Goal: Task Accomplishment & Management: Complete application form

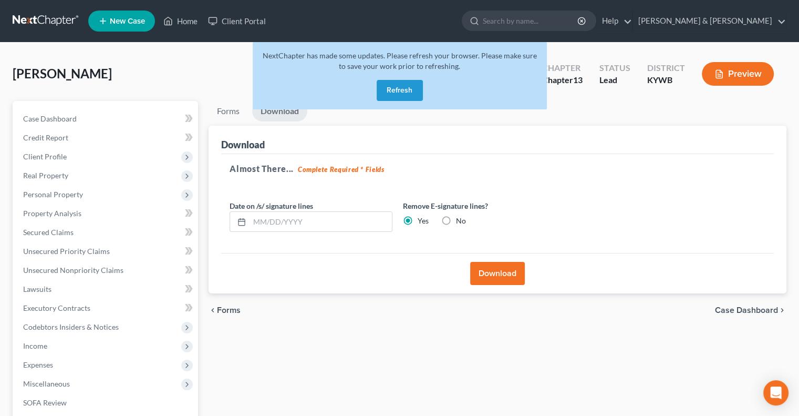
click at [404, 88] on button "Refresh" at bounding box center [400, 90] width 46 height 21
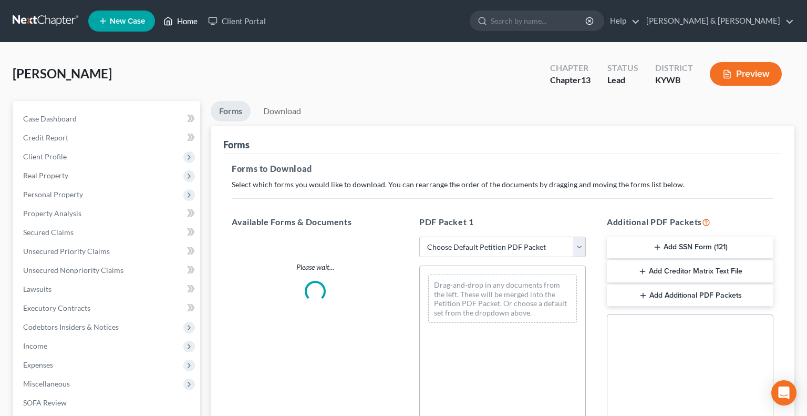
drag, startPoint x: 0, startPoint y: 0, endPoint x: 187, endPoint y: 24, distance: 188.6
click at [187, 24] on link "Home" at bounding box center [180, 21] width 45 height 19
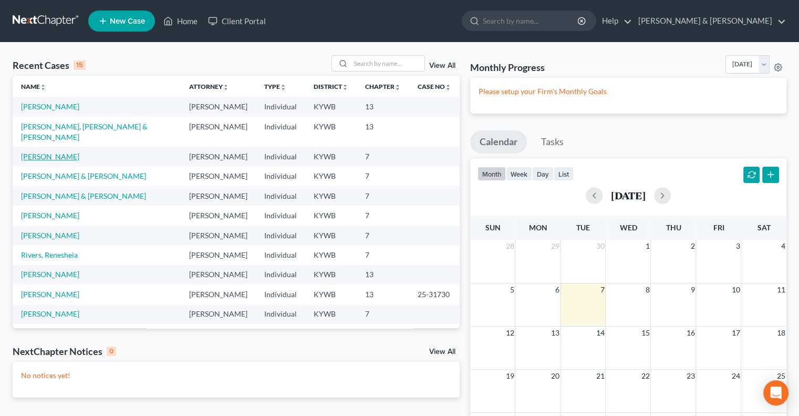
click at [61, 152] on link "[PERSON_NAME]" at bounding box center [50, 156] width 58 height 9
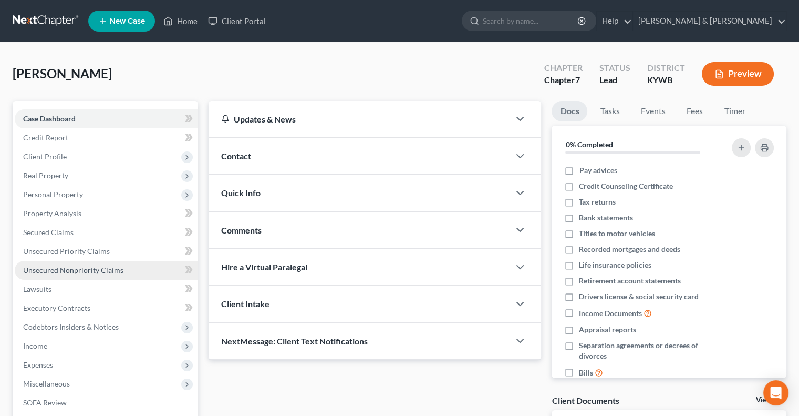
click at [78, 272] on span "Unsecured Nonpriority Claims" at bounding box center [73, 269] width 100 height 9
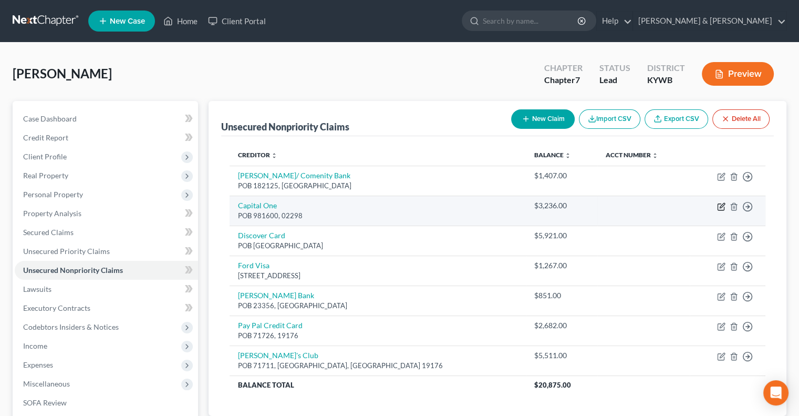
click at [722, 206] on icon "button" at bounding box center [721, 206] width 8 height 8
select select "0"
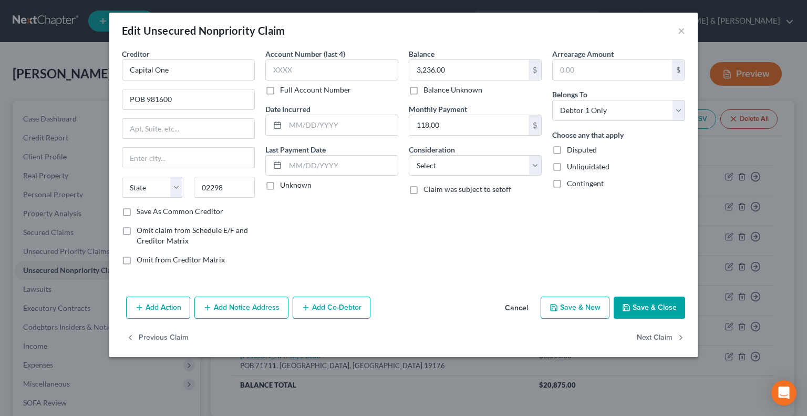
click at [517, 307] on button "Cancel" at bounding box center [517, 307] width 40 height 21
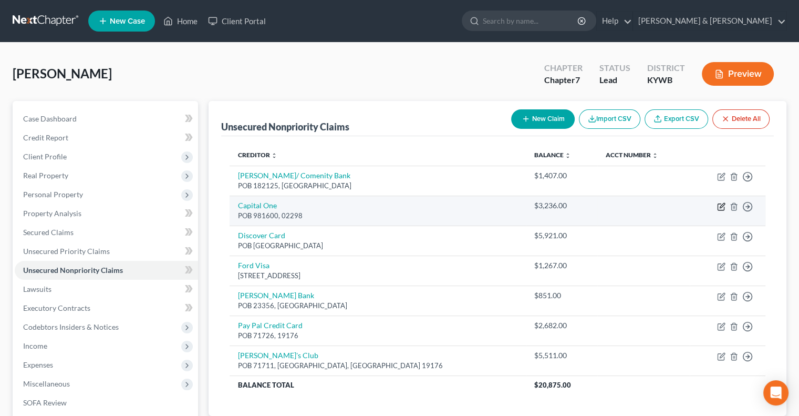
click at [718, 205] on icon "button" at bounding box center [721, 207] width 6 height 6
select select "0"
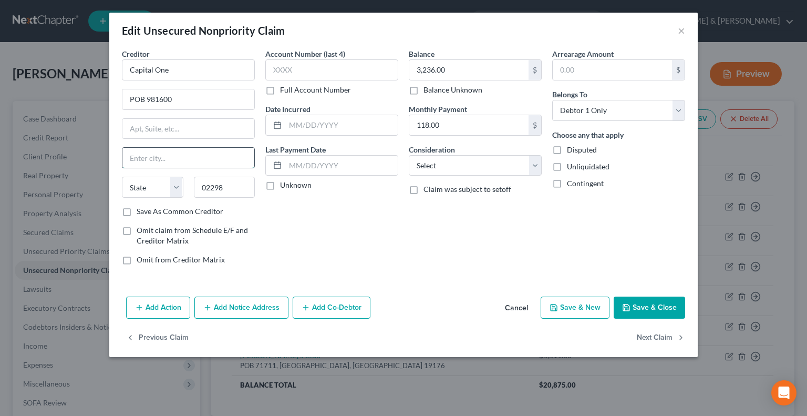
click at [170, 156] on input "text" at bounding box center [188, 158] width 132 height 20
type input "[GEOGRAPHIC_DATA]"
click at [174, 182] on select "State [US_STATE] AK AR AZ CA CO CT DE DC [GEOGRAPHIC_DATA] [GEOGRAPHIC_DATA] GU…" at bounding box center [152, 187] width 61 height 21
select select "22"
click at [122, 177] on select "State [US_STATE] AK AR AZ CA CO CT DE DC [GEOGRAPHIC_DATA] [GEOGRAPHIC_DATA] GU…" at bounding box center [152, 187] width 61 height 21
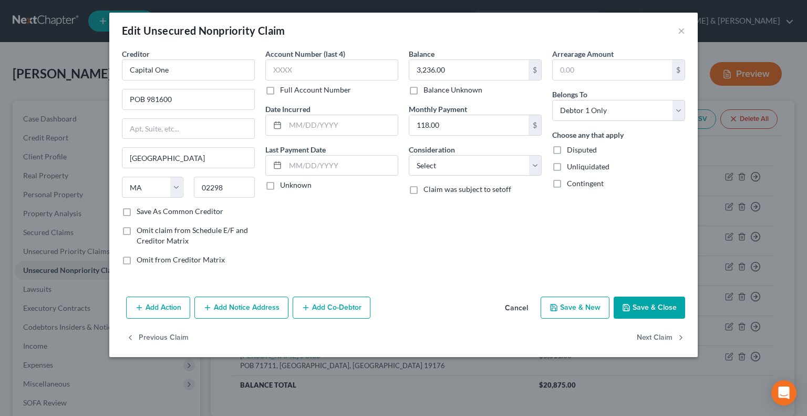
click at [673, 311] on button "Save & Close" at bounding box center [649, 307] width 71 height 22
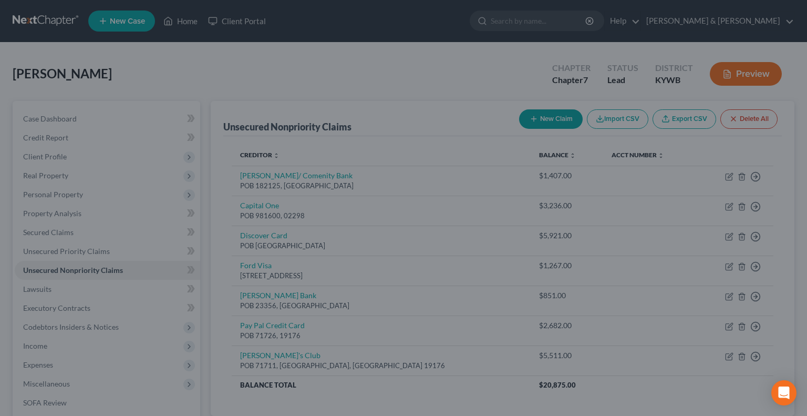
type input "0"
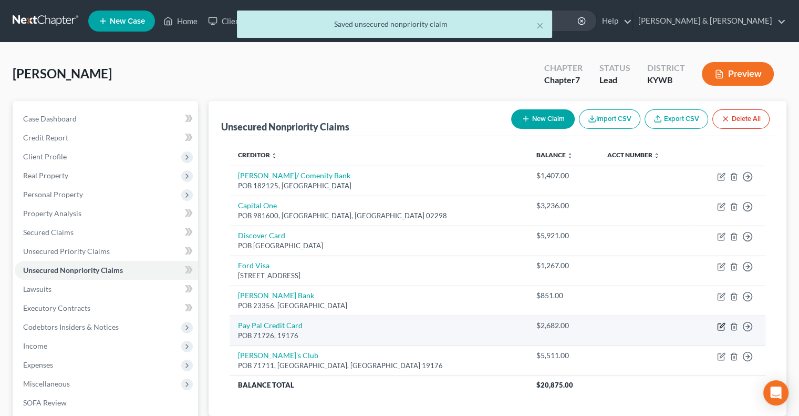
click at [722, 325] on icon "button" at bounding box center [721, 326] width 8 height 8
select select "0"
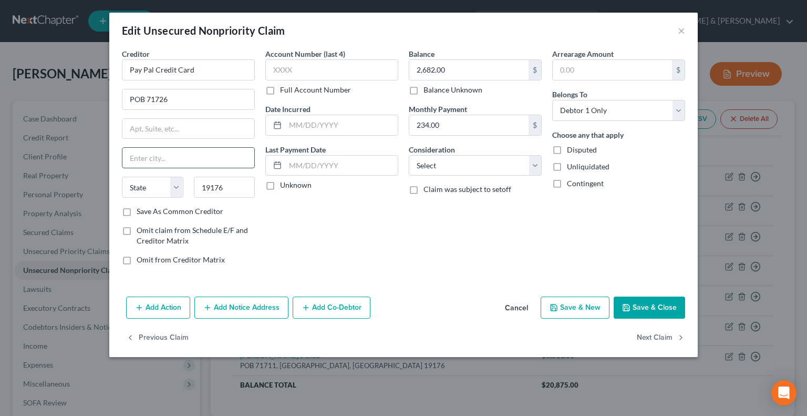
click at [173, 157] on input "text" at bounding box center [188, 158] width 132 height 20
type input "[GEOGRAPHIC_DATA]"
click at [174, 186] on select "State [US_STATE] AK AR AZ CA CO CT DE DC [GEOGRAPHIC_DATA] [GEOGRAPHIC_DATA] GU…" at bounding box center [152, 187] width 61 height 21
select select "39"
click at [122, 177] on select "State [US_STATE] AK AR AZ CA CO CT DE DC [GEOGRAPHIC_DATA] [GEOGRAPHIC_DATA] GU…" at bounding box center [152, 187] width 61 height 21
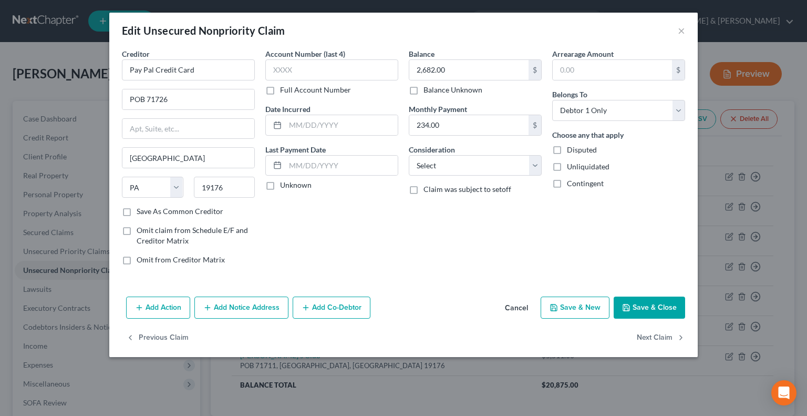
click at [653, 306] on button "Save & Close" at bounding box center [649, 307] width 71 height 22
type input "0"
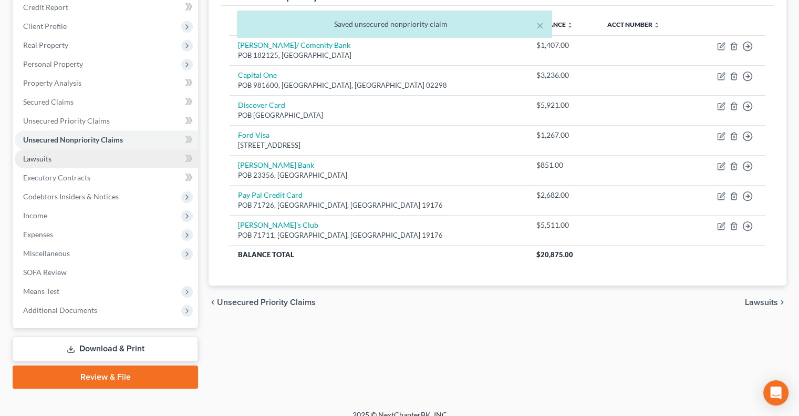
scroll to position [142, 0]
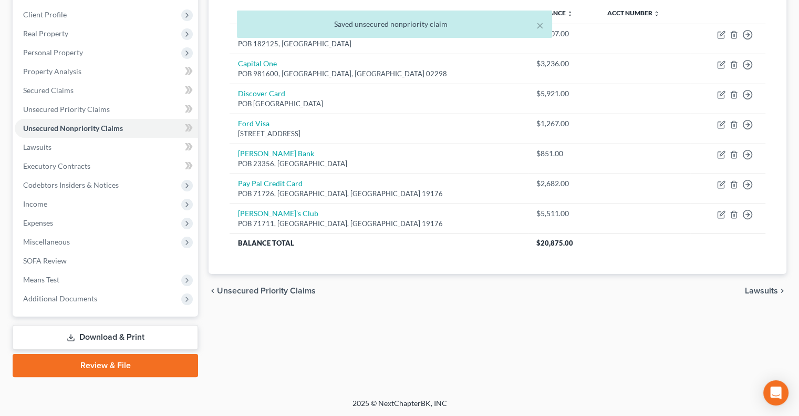
click at [92, 336] on link "Download & Print" at bounding box center [105, 337] width 185 height 25
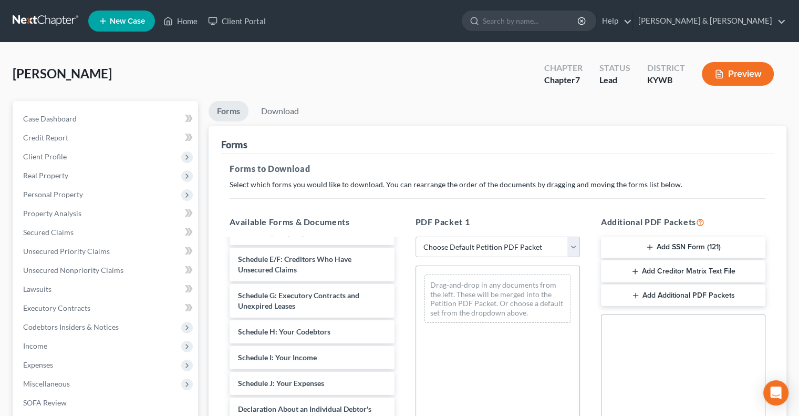
scroll to position [158, 0]
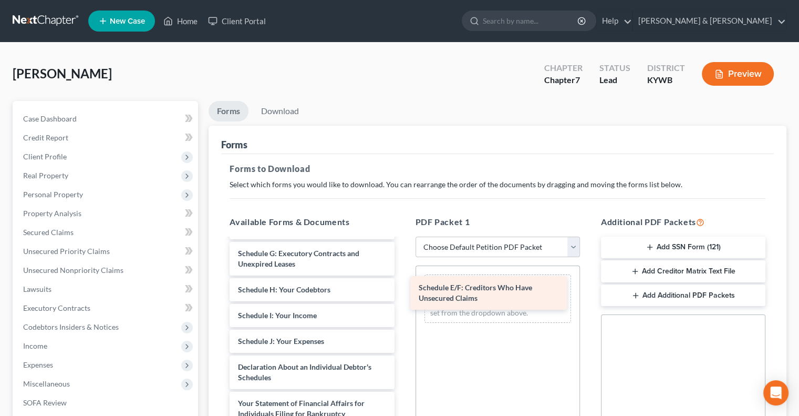
drag, startPoint x: 332, startPoint y: 255, endPoint x: 512, endPoint y: 290, distance: 184.1
click at [402, 290] on div "Schedule E/F: Creditors Who Have Unsecured Claims Voluntary Petition for Indivi…" at bounding box center [311, 346] width 181 height 530
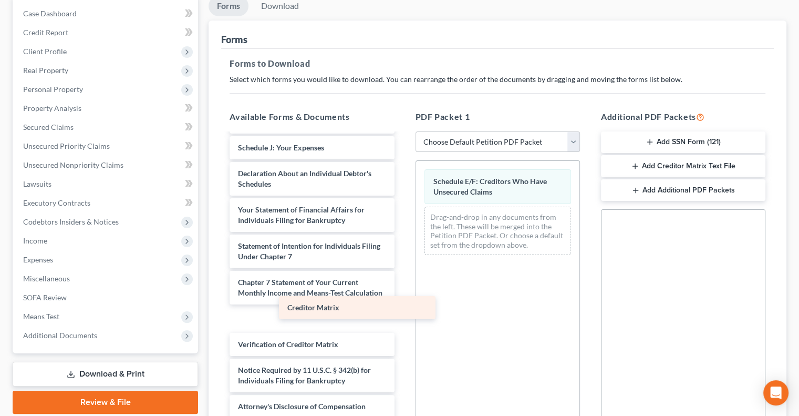
scroll to position [230, 0]
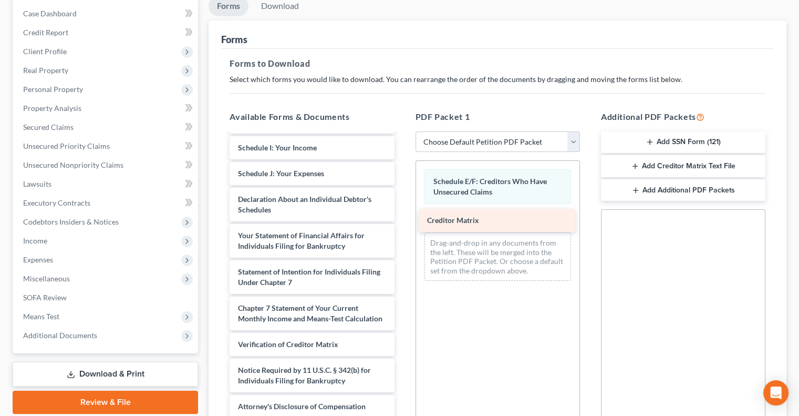
drag, startPoint x: 319, startPoint y: 313, endPoint x: 509, endPoint y: 215, distance: 212.7
click at [402, 215] on div "Creditor Matrix Voluntary Petition for Individuals Filing for Bankruptcy Summar…" at bounding box center [311, 166] width 181 height 504
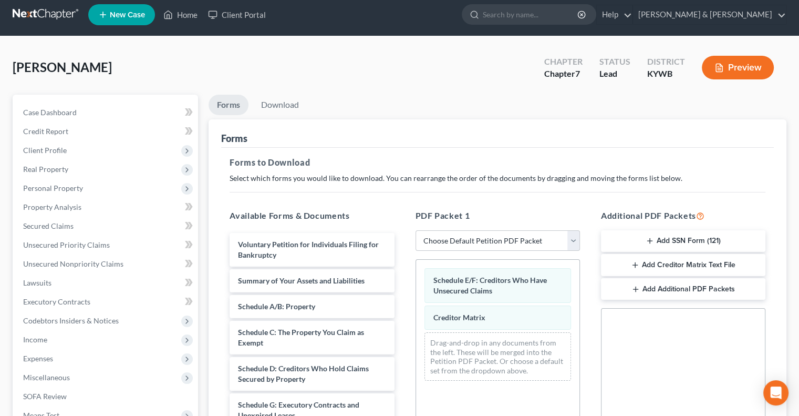
scroll to position [0, 0]
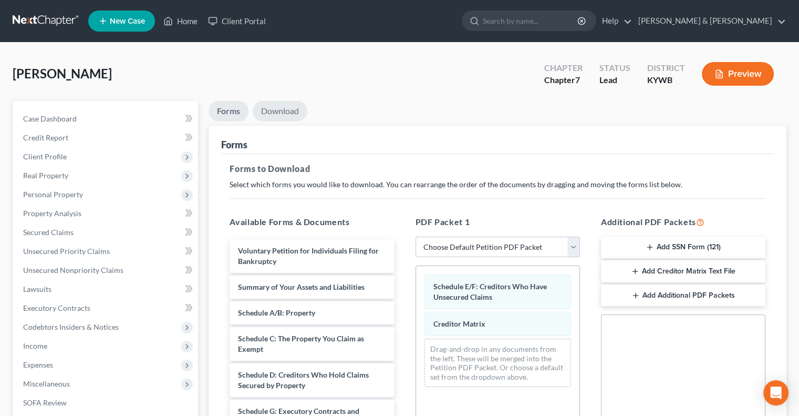
click at [275, 109] on link "Download" at bounding box center [280, 111] width 55 height 20
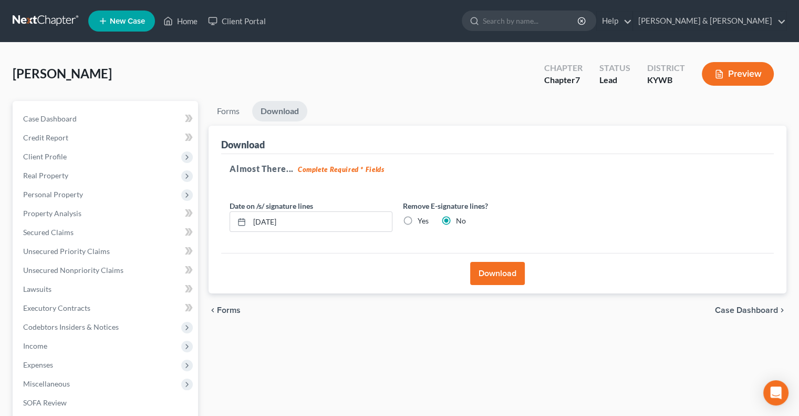
click at [418, 220] on label "Yes" at bounding box center [423, 220] width 11 height 11
click at [422, 220] on input "Yes" at bounding box center [425, 218] width 7 height 7
radio input "true"
radio input "false"
drag, startPoint x: 330, startPoint y: 218, endPoint x: 243, endPoint y: 231, distance: 88.1
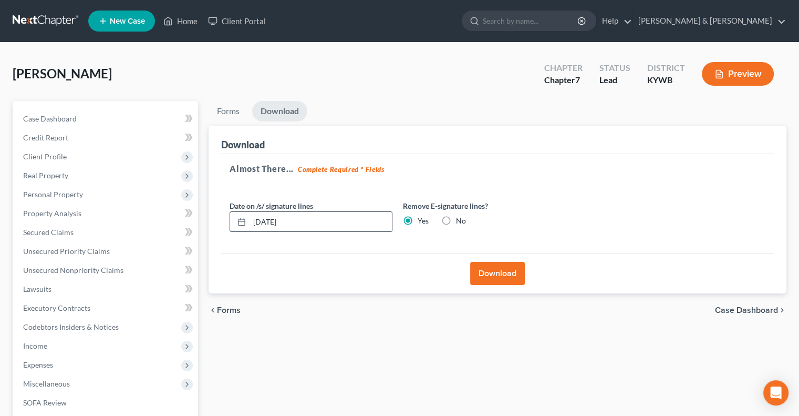
click at [243, 231] on div "[DATE]" at bounding box center [311, 221] width 163 height 21
click at [494, 274] on button "Download" at bounding box center [497, 273] width 55 height 23
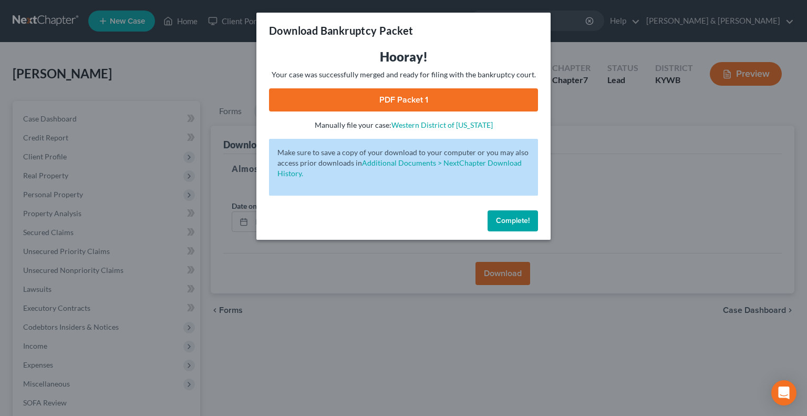
click at [452, 101] on link "PDF Packet 1" at bounding box center [403, 99] width 269 height 23
click at [505, 220] on span "Complete!" at bounding box center [513, 220] width 34 height 9
